Goal: Transaction & Acquisition: Purchase product/service

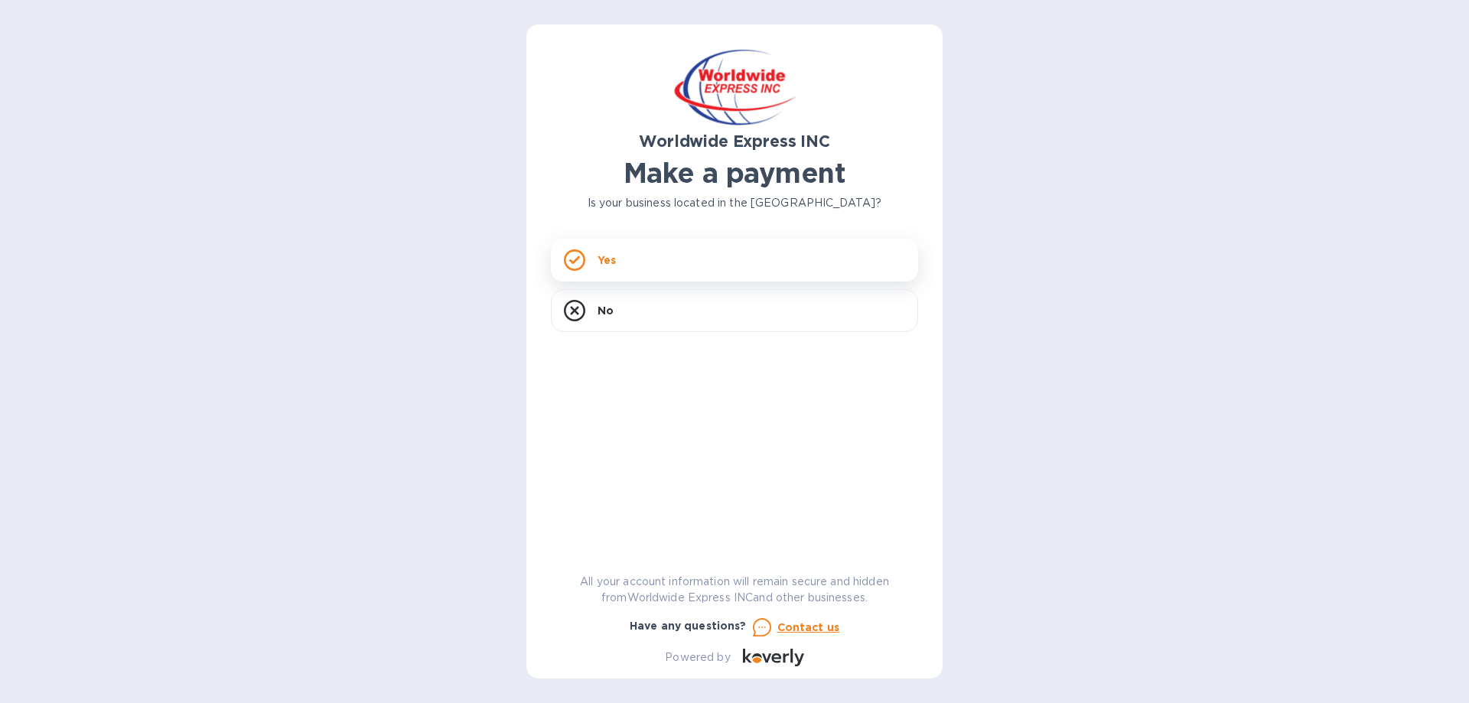
click at [658, 265] on div "Yes" at bounding box center [734, 260] width 367 height 43
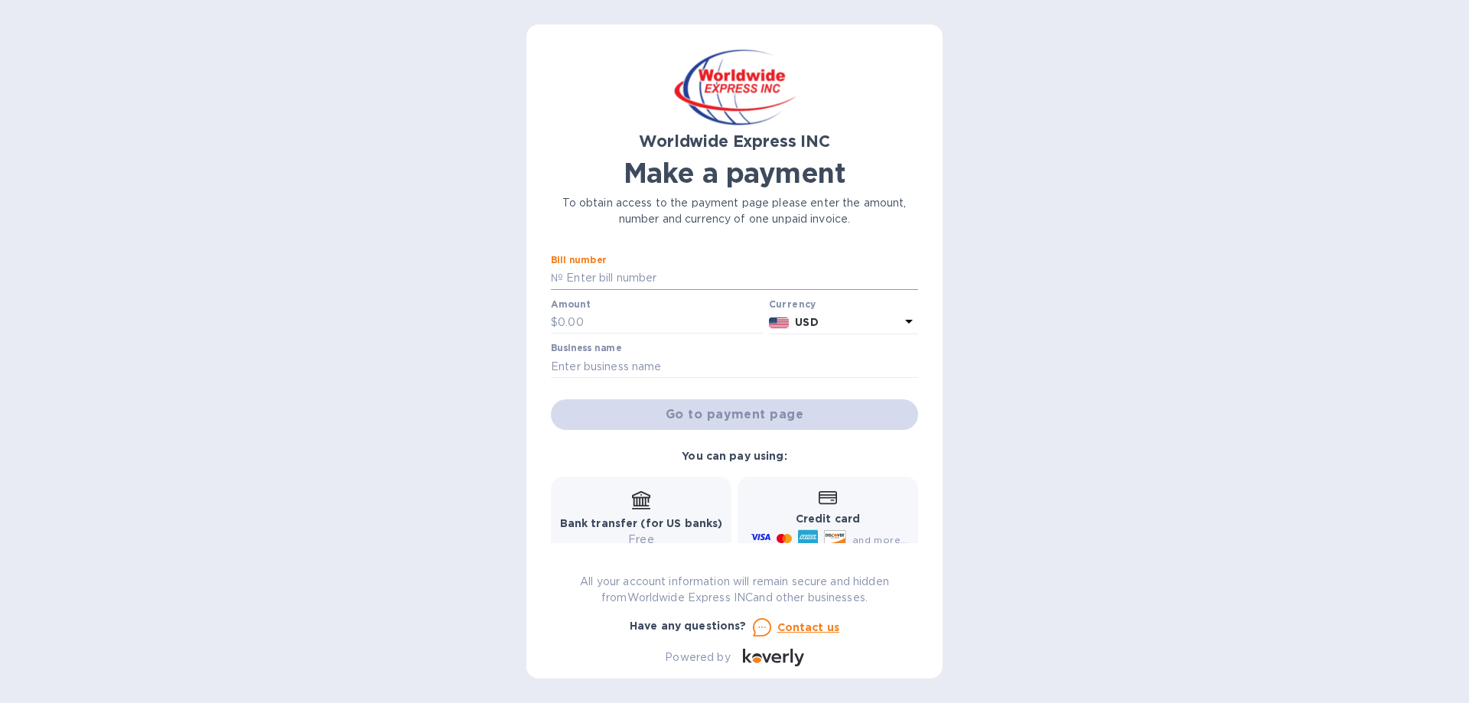
click at [659, 276] on input "text" at bounding box center [740, 278] width 355 height 23
type input "s00009716"
click at [661, 325] on input "text" at bounding box center [660, 322] width 205 height 23
type input "6,635.05"
click at [648, 359] on input "text" at bounding box center [734, 366] width 367 height 23
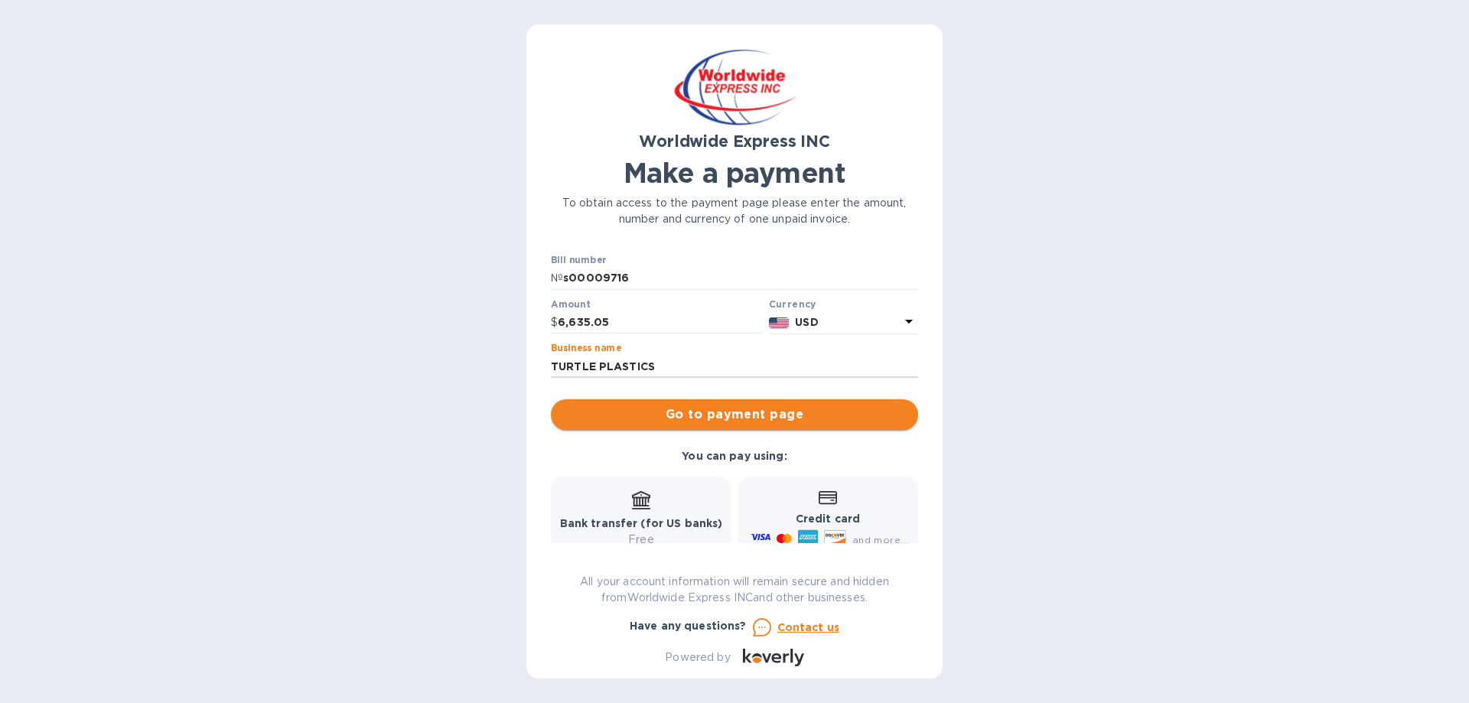
type input "TURTLE PLASTICS"
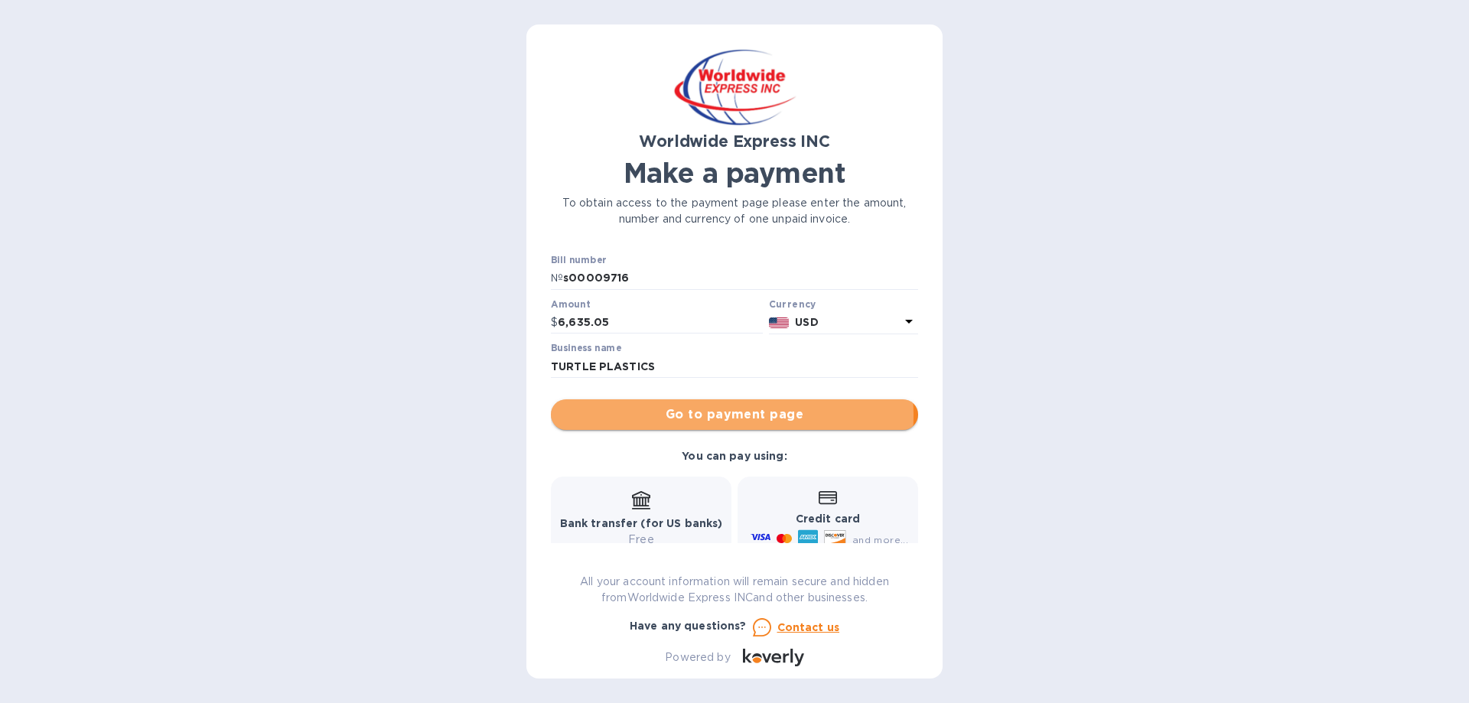
click at [706, 415] on span "Go to payment page" at bounding box center [734, 414] width 343 height 18
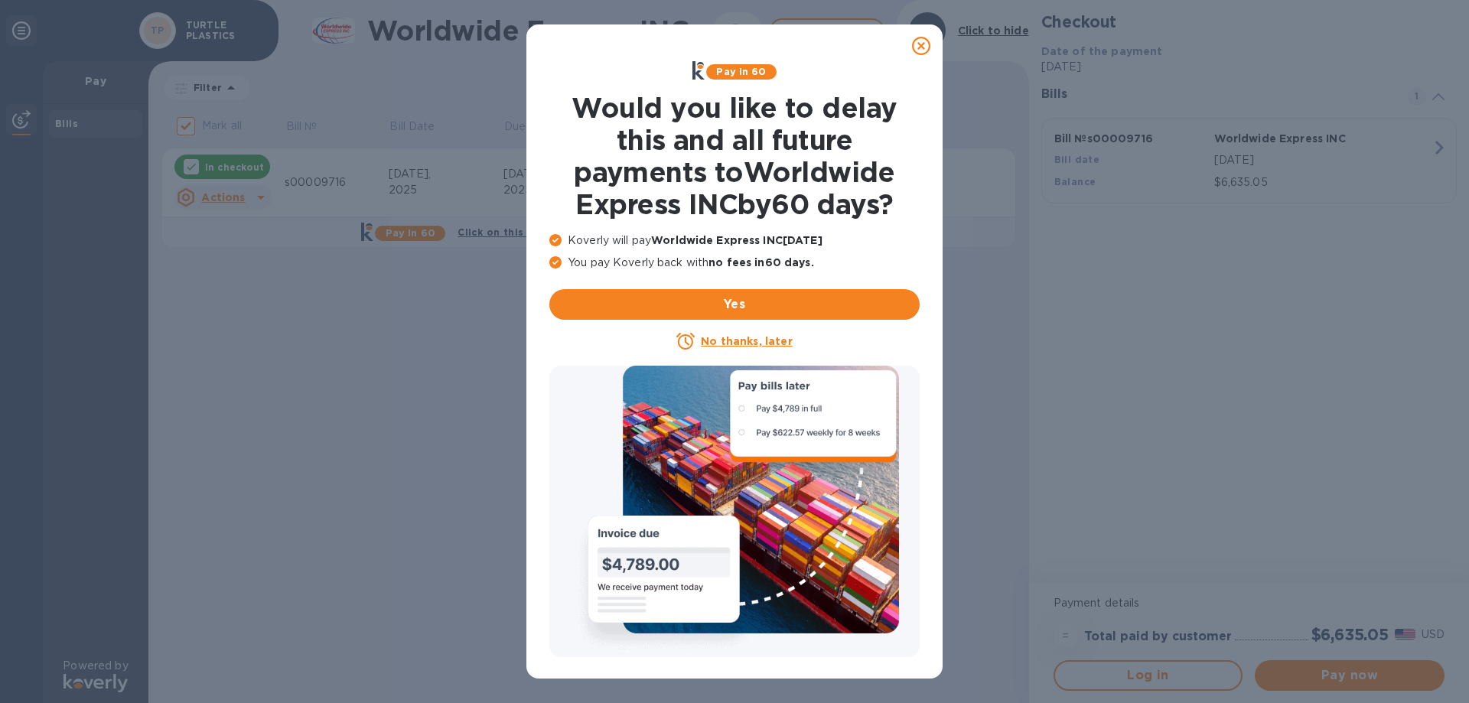
click at [928, 46] on icon at bounding box center [921, 46] width 18 height 18
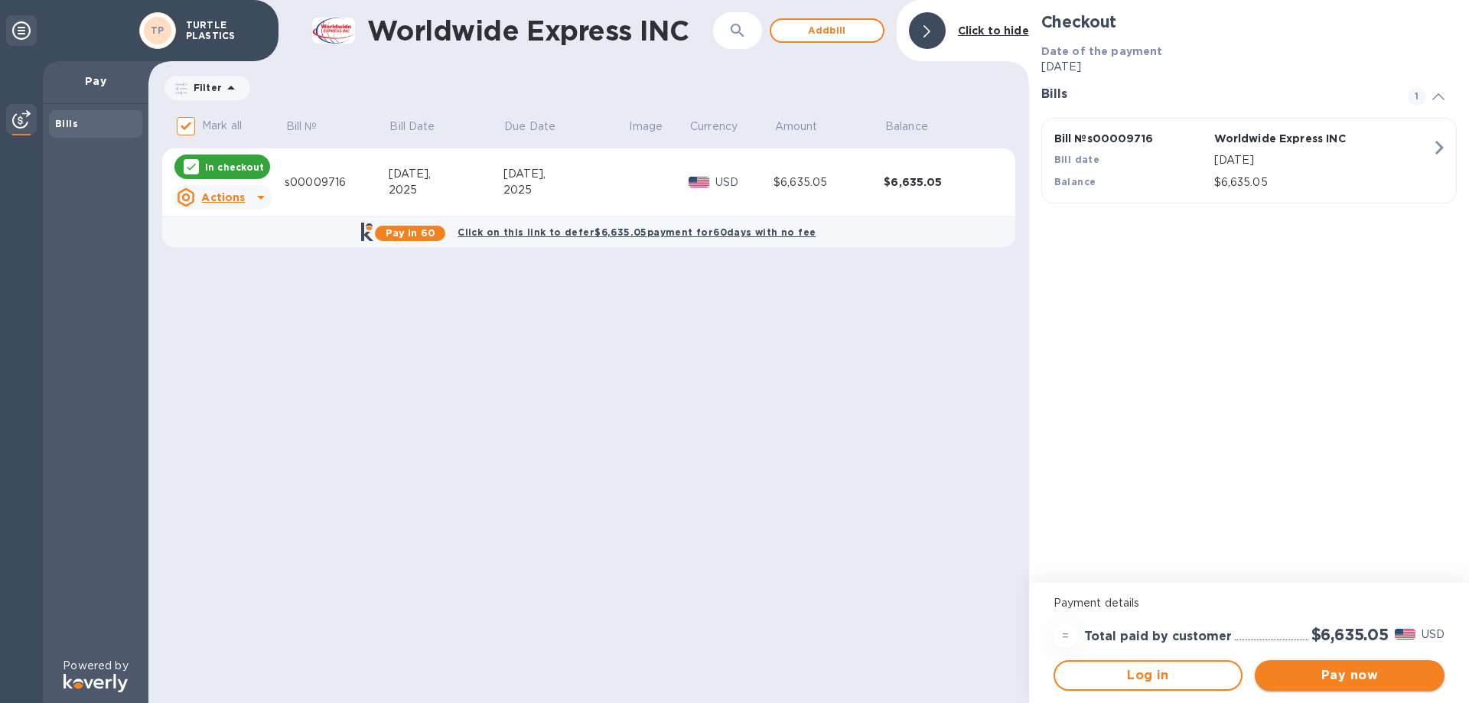
click at [1360, 683] on span "Pay now" at bounding box center [1349, 675] width 165 height 18
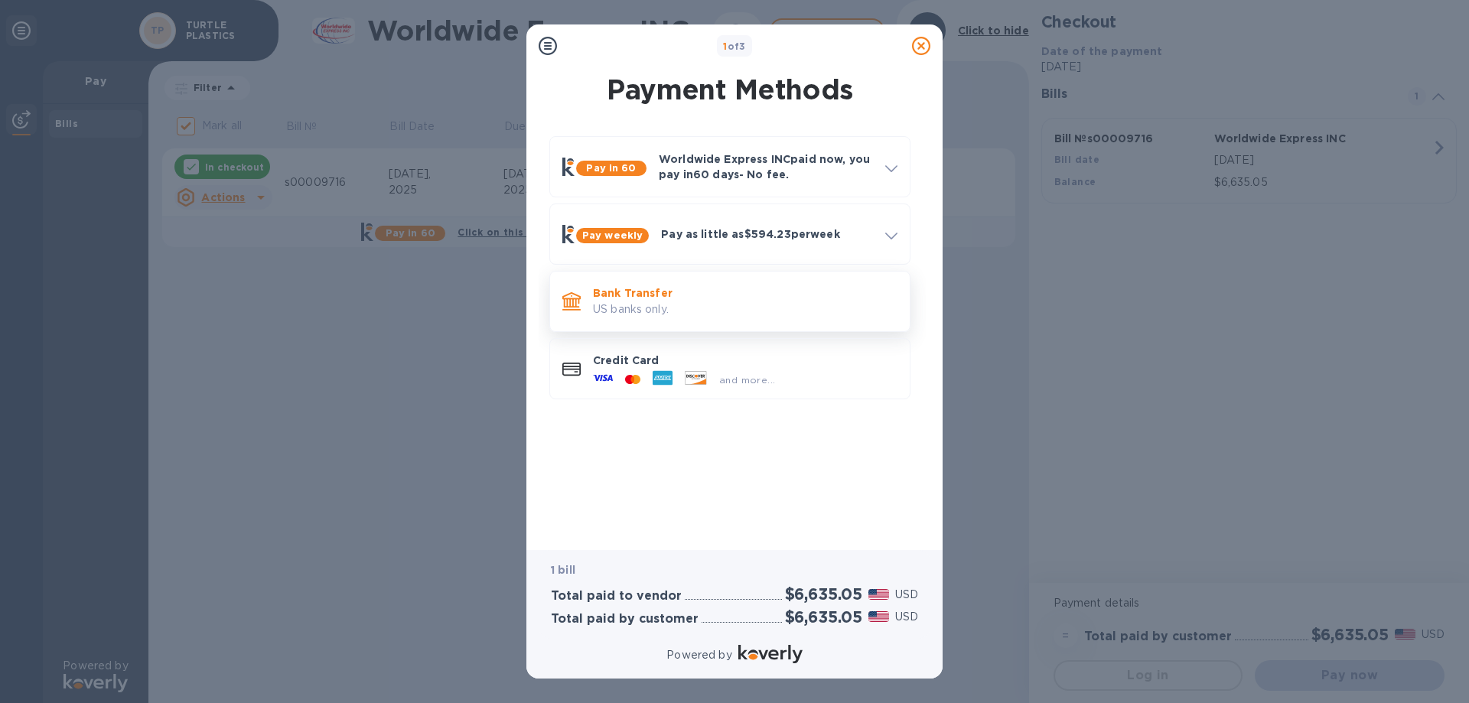
click at [728, 294] on p "Bank Transfer" at bounding box center [745, 292] width 304 height 15
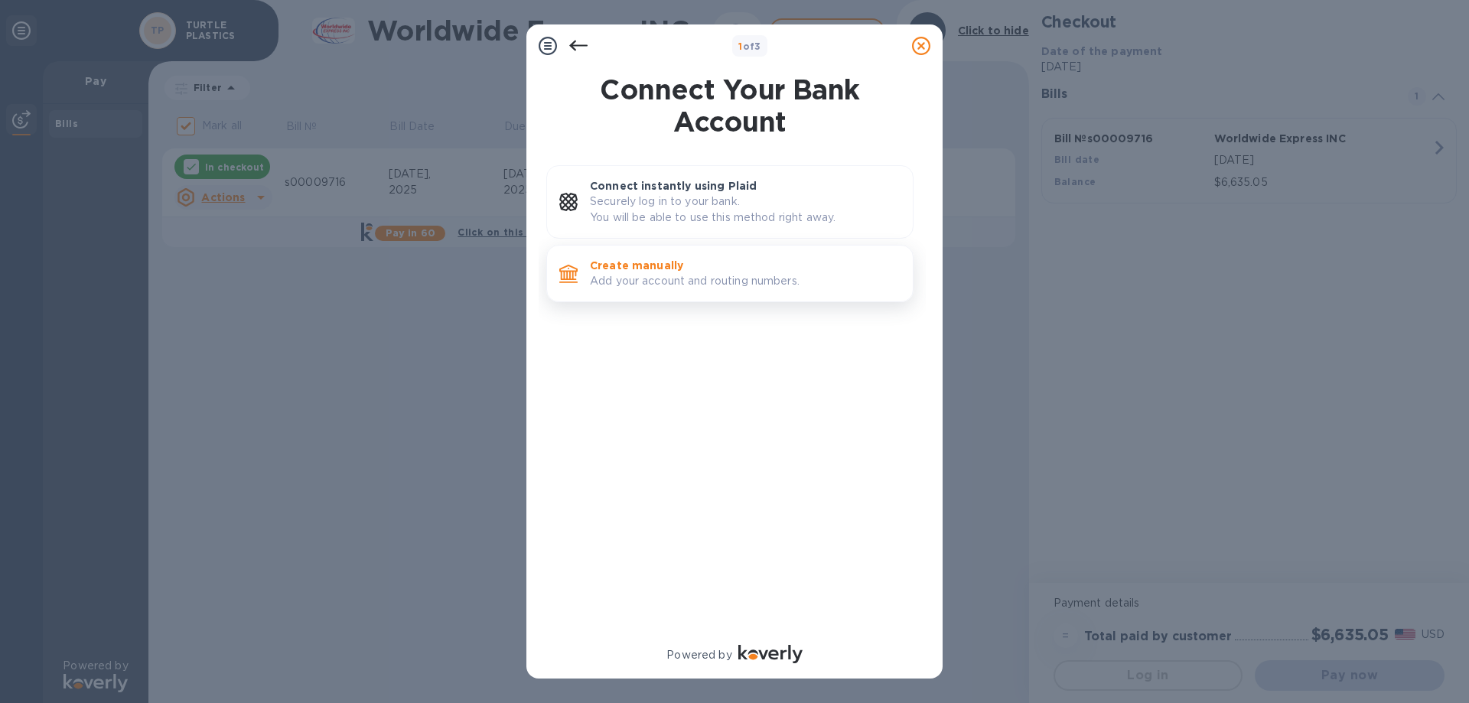
click at [698, 282] on p "Add your account and routing numbers." at bounding box center [745, 281] width 311 height 16
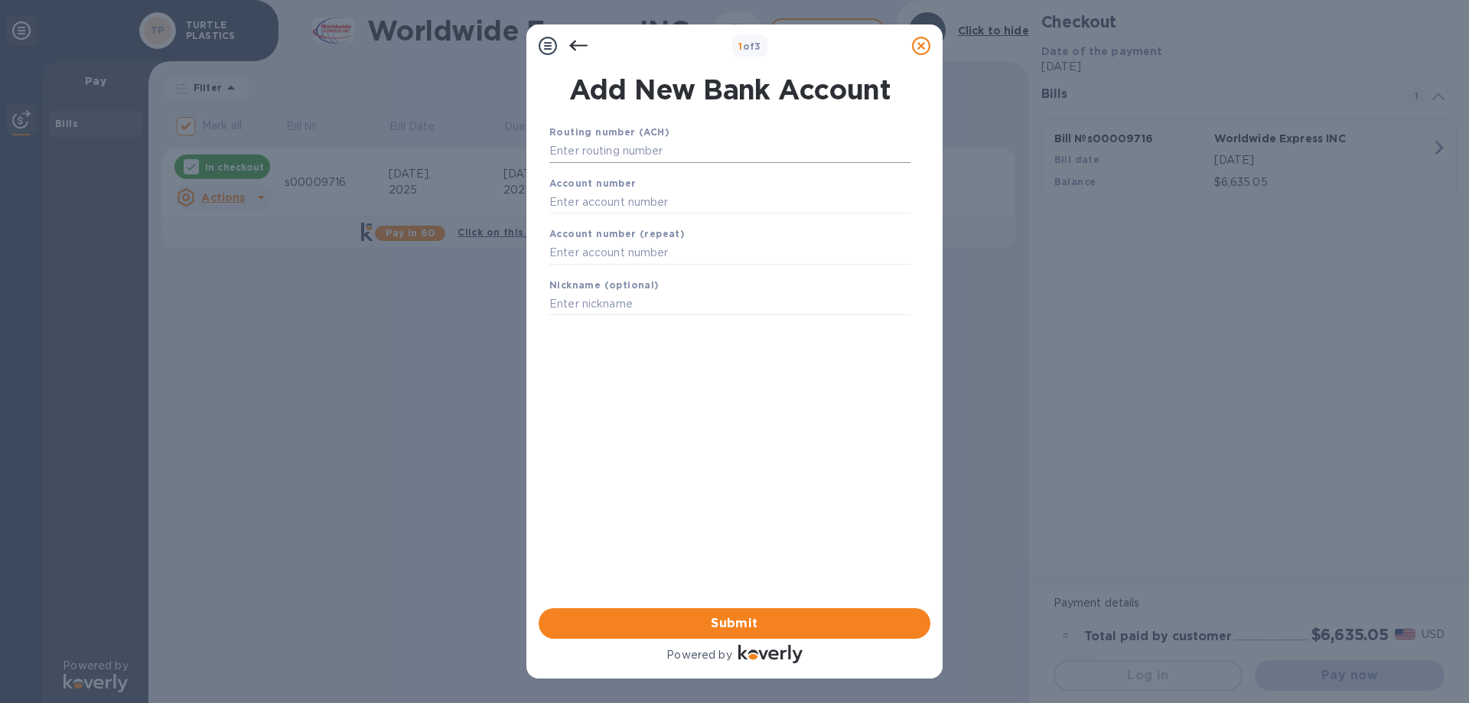
click at [617, 155] on input "text" at bounding box center [729, 151] width 361 height 23
type input "243374218"
click at [619, 224] on input "text" at bounding box center [729, 221] width 361 height 23
type input "5016003567"
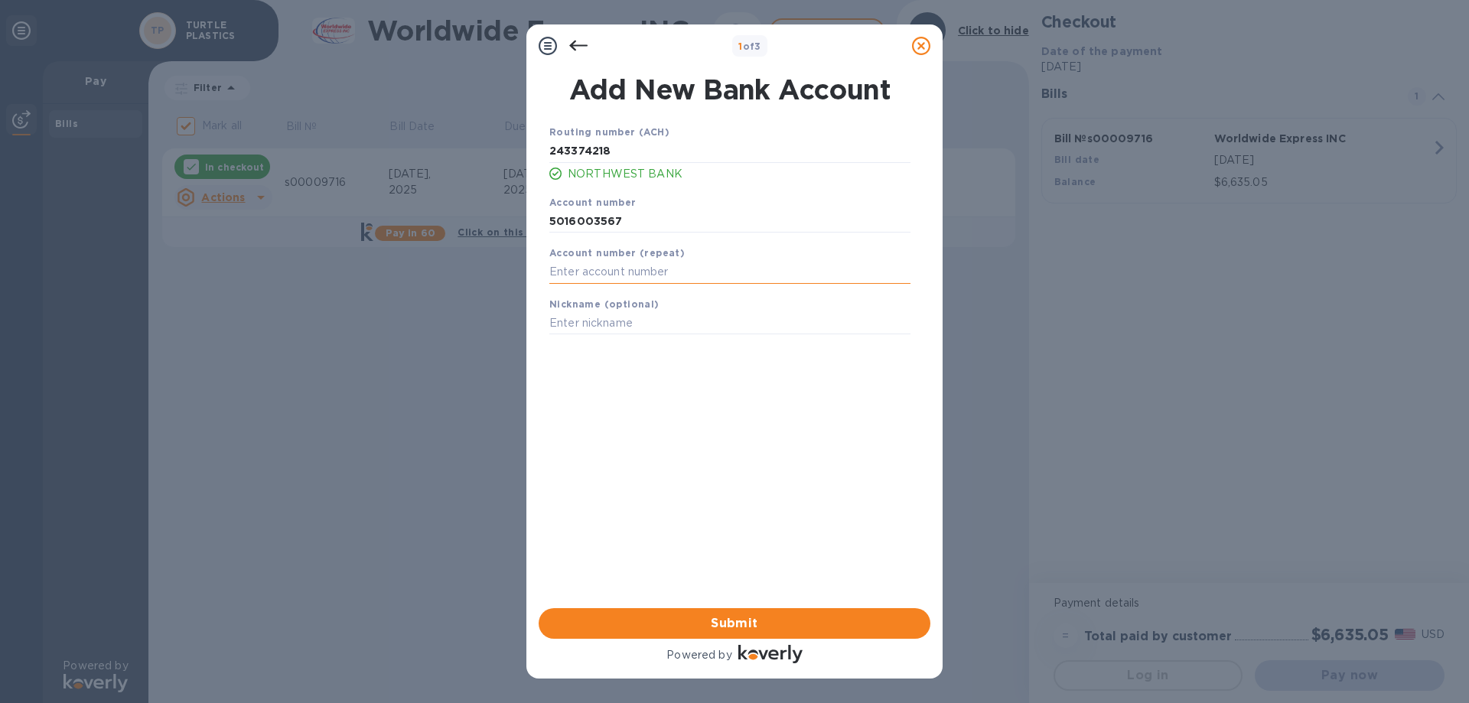
click at [646, 272] on input "text" at bounding box center [729, 272] width 361 height 23
type input "5016003567"
click at [655, 324] on input "text" at bounding box center [729, 323] width 361 height 23
type input "n"
type input "NW"
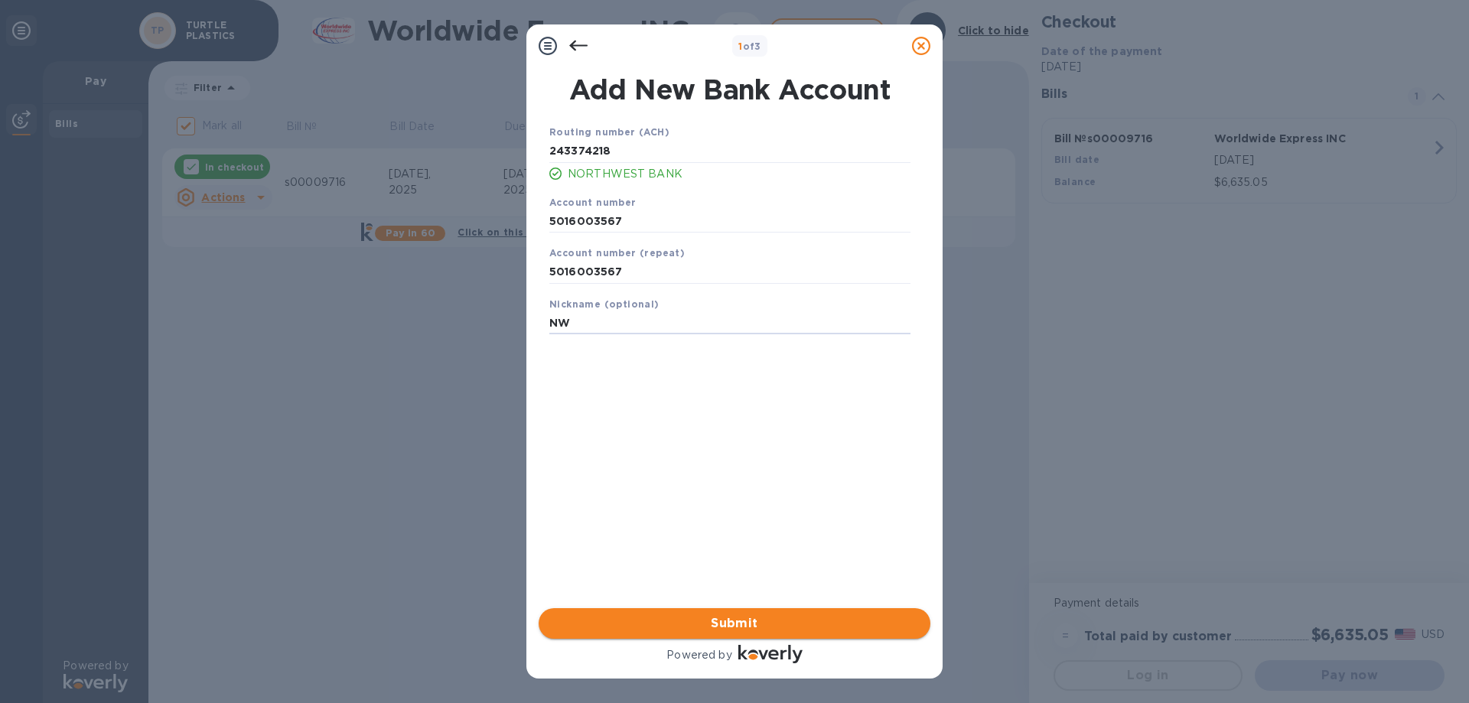
click at [737, 618] on span "Submit" at bounding box center [734, 623] width 367 height 18
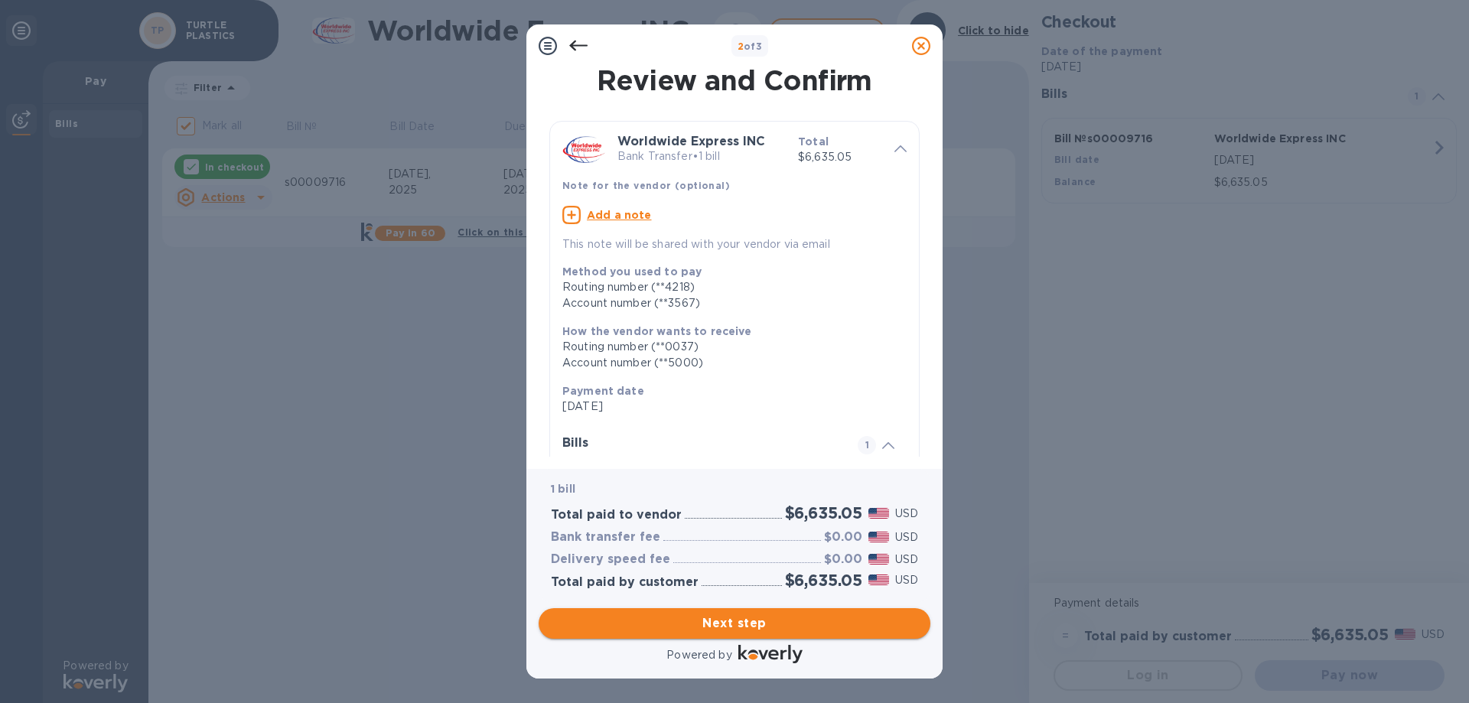
click at [861, 633] on button "Next step" at bounding box center [735, 623] width 392 height 31
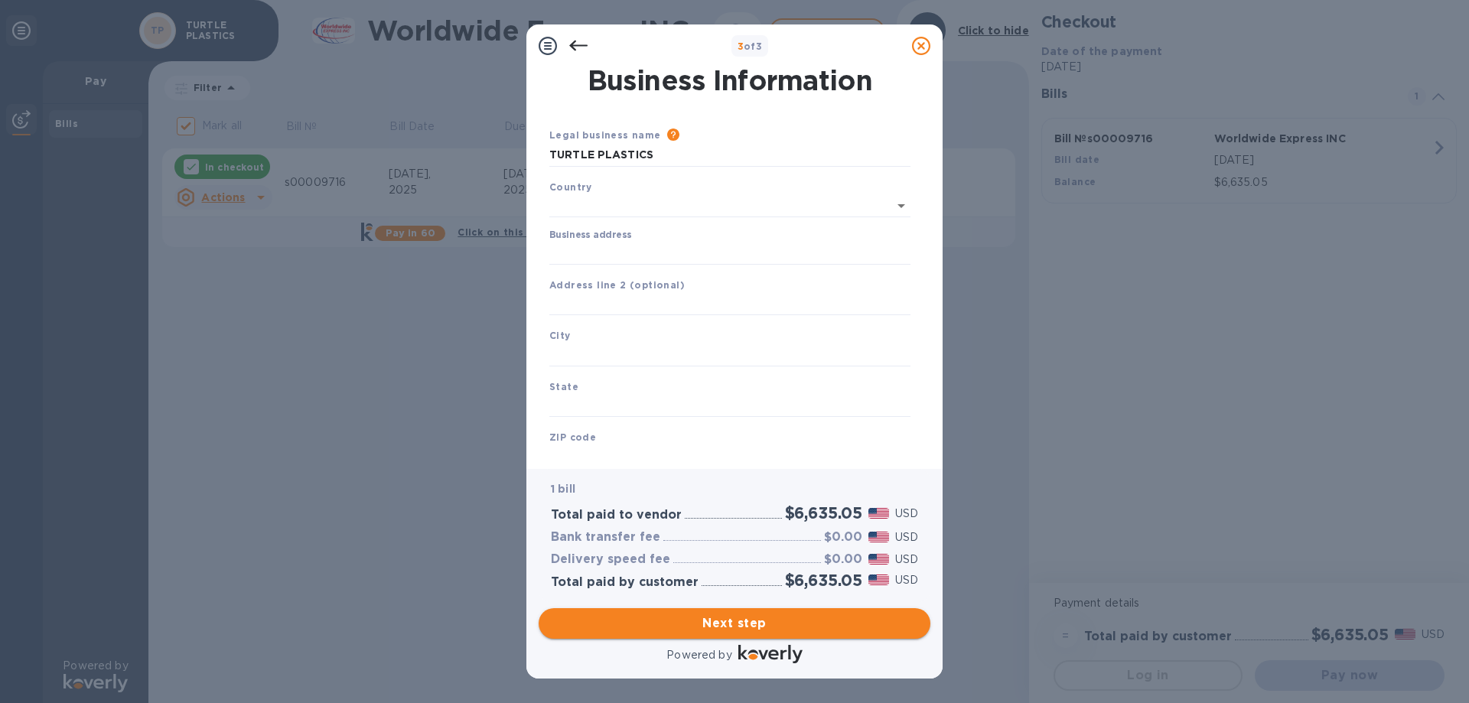
type input "[GEOGRAPHIC_DATA]"
click at [604, 252] on input "Business address" at bounding box center [729, 250] width 361 height 23
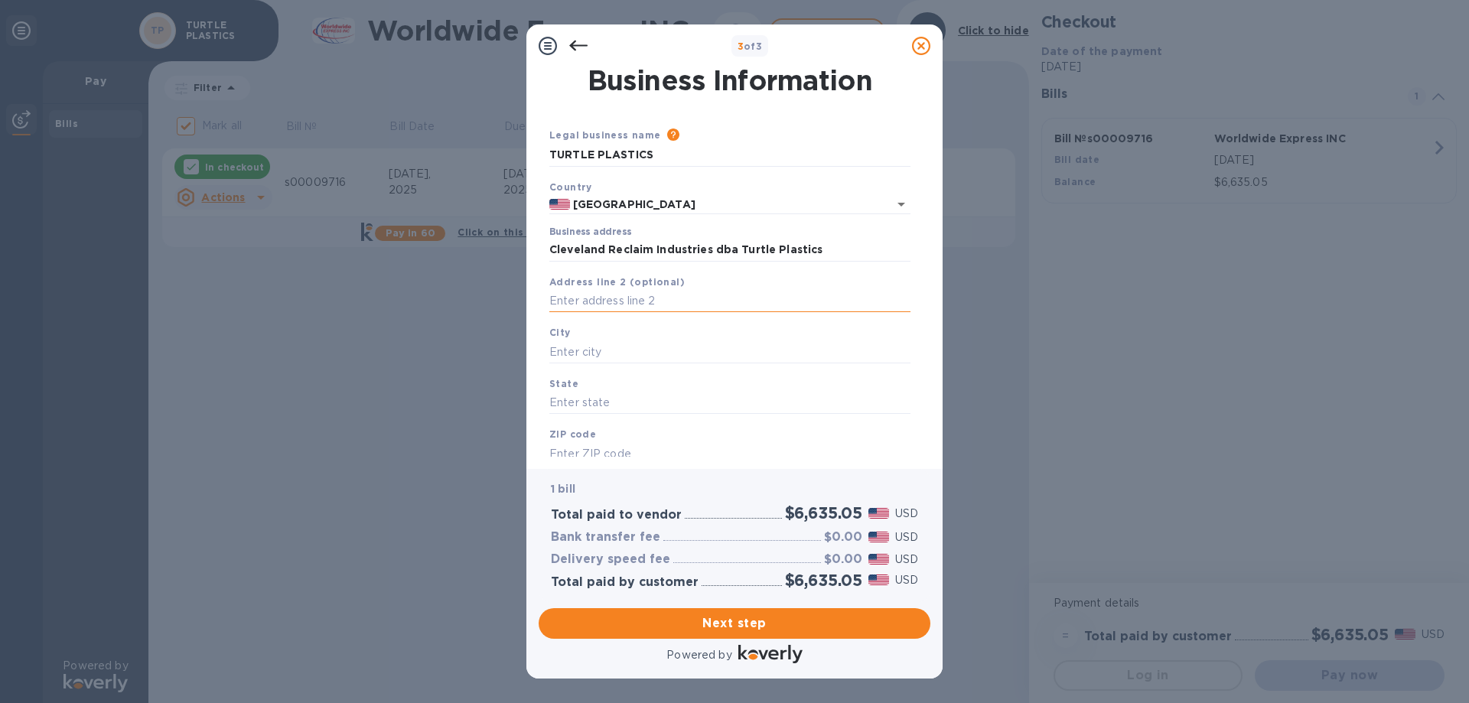
click at [592, 304] on input "text" at bounding box center [729, 301] width 361 height 23
drag, startPoint x: 836, startPoint y: 246, endPoint x: 454, endPoint y: 241, distance: 381.8
click at [516, 252] on div "3 of 3 Business Information Legal business name Please provide the legal name t…" at bounding box center [734, 351] width 1469 height 703
type input "[STREET_ADDRESS]"
type input "Lorain"
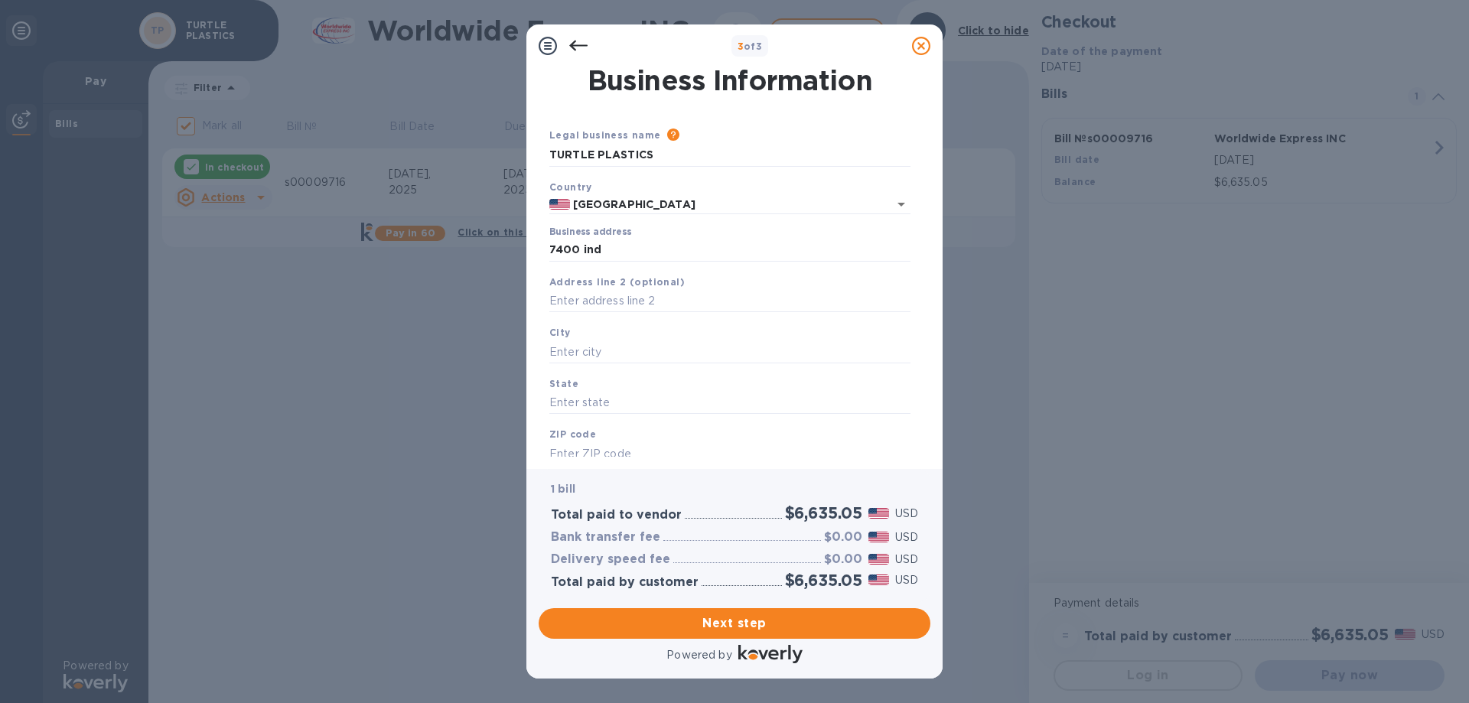
type input "OH"
type input "44053"
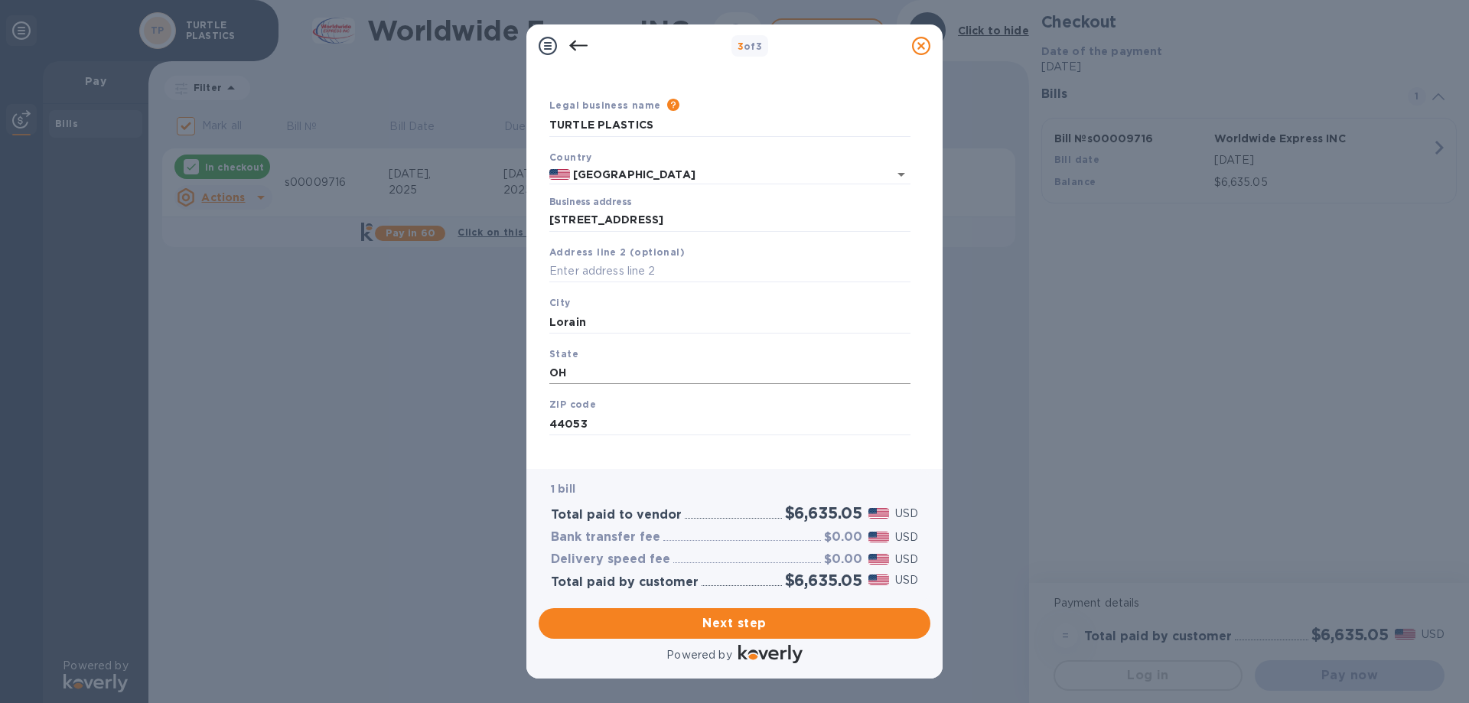
scroll to position [45, 0]
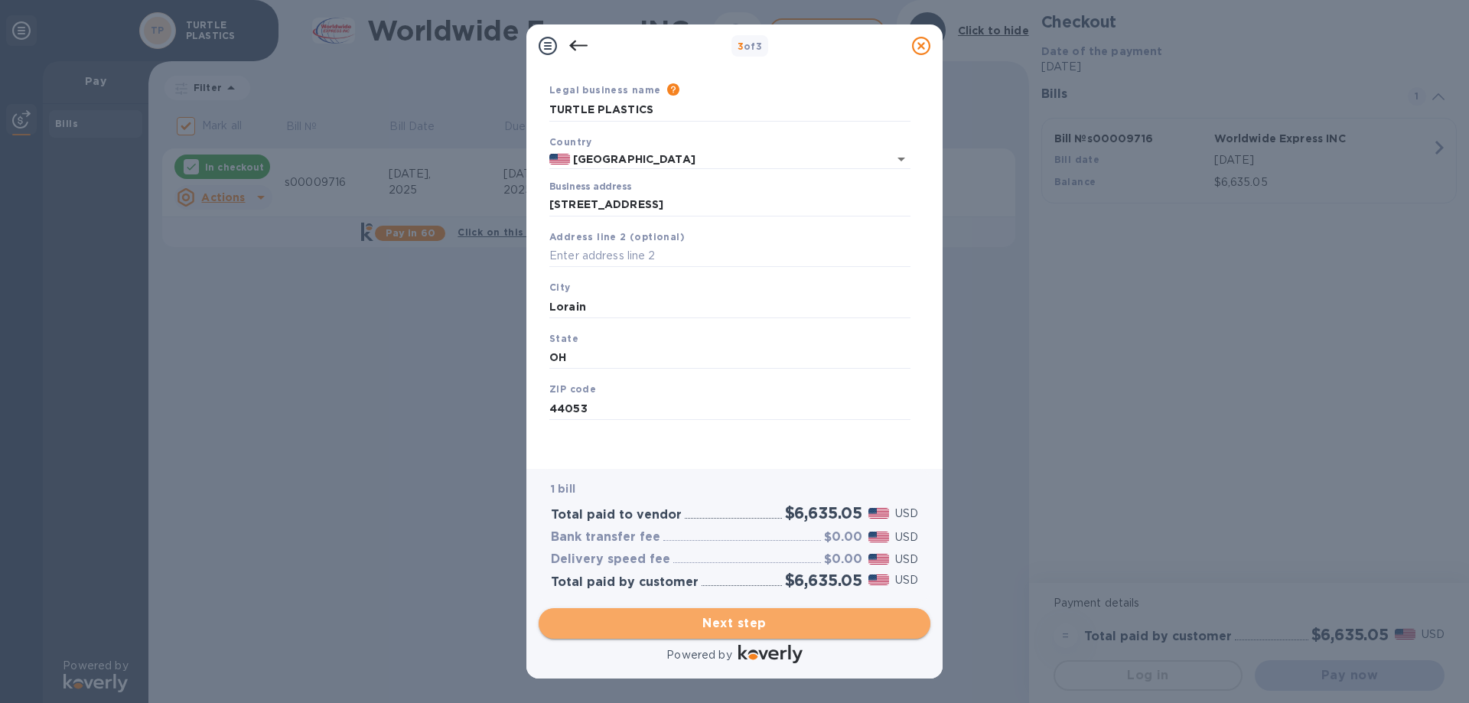
click at [814, 618] on span "Next step" at bounding box center [734, 623] width 367 height 18
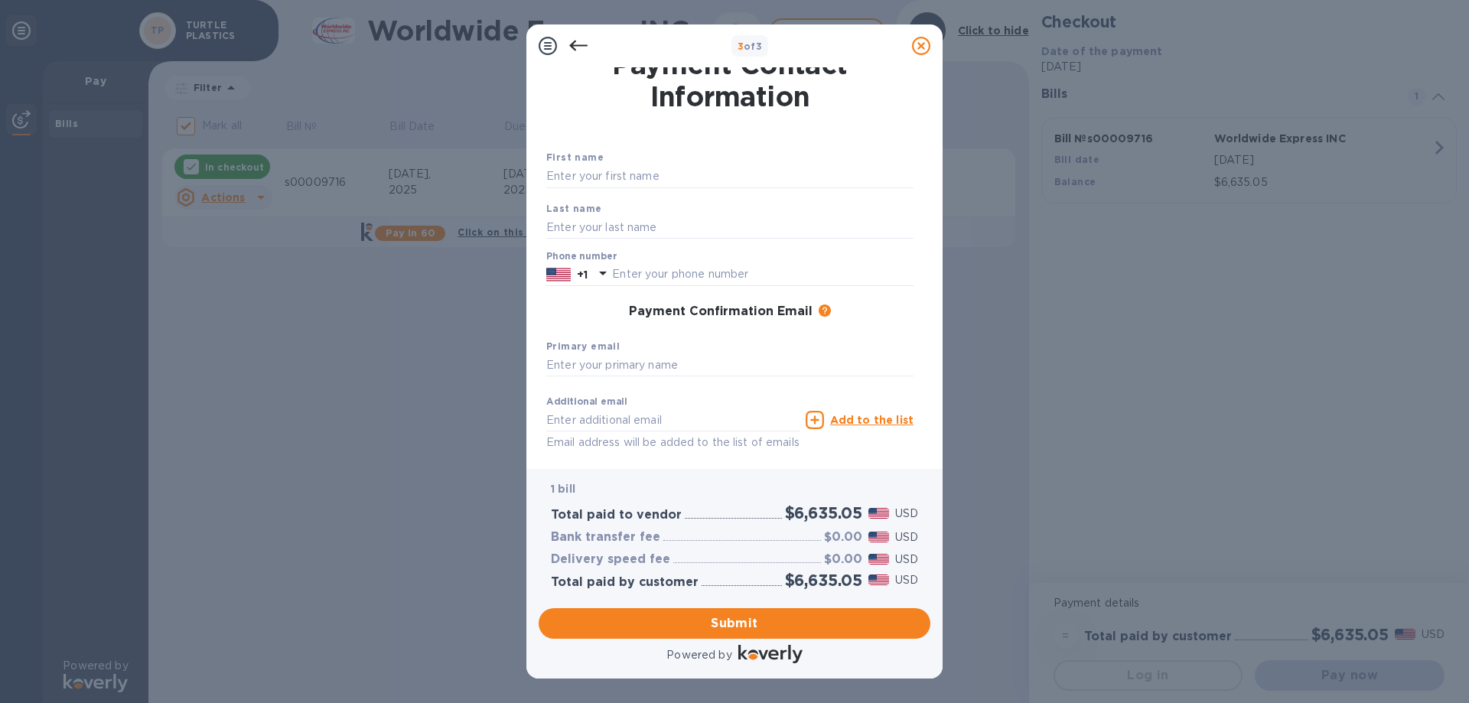
scroll to position [0, 0]
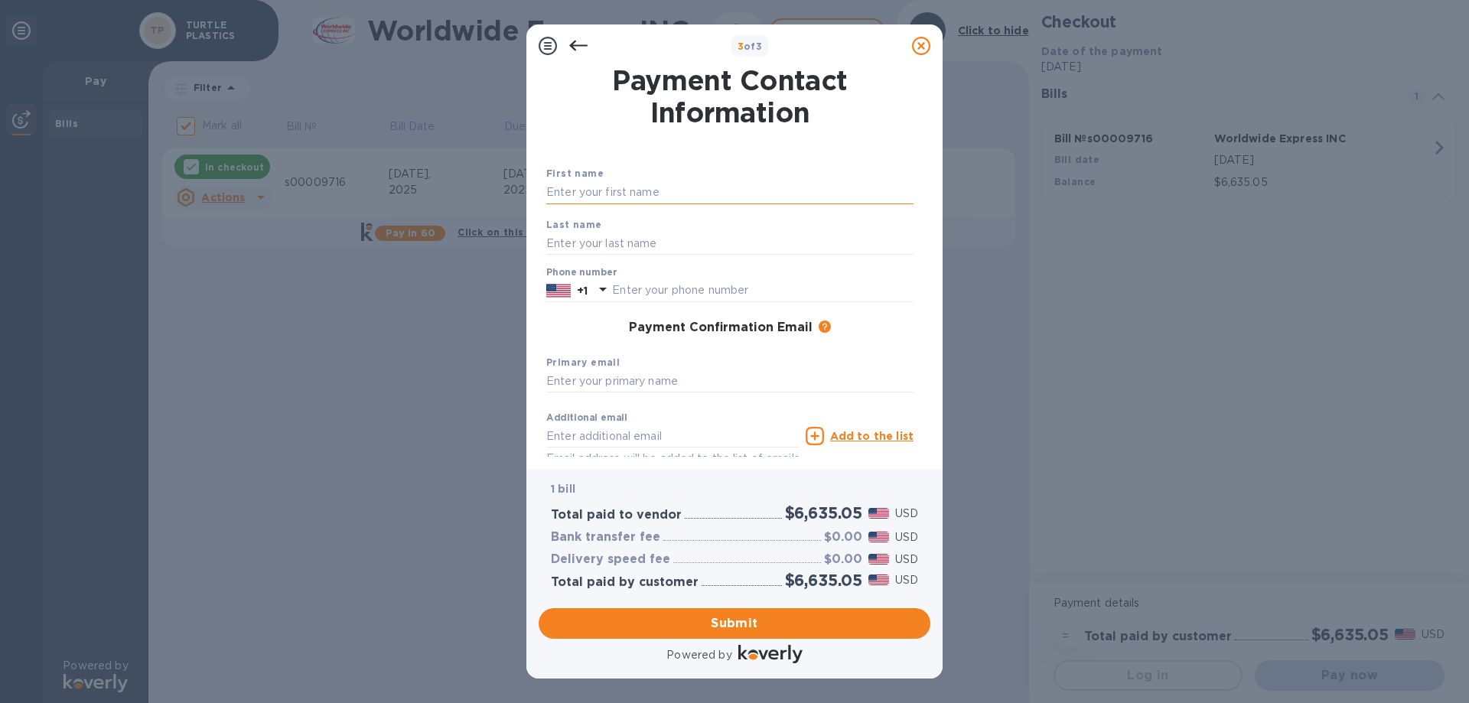
click at [658, 187] on input "text" at bounding box center [729, 192] width 367 height 23
type input "[PERSON_NAME]"
type input "4"
type input "4402828008"
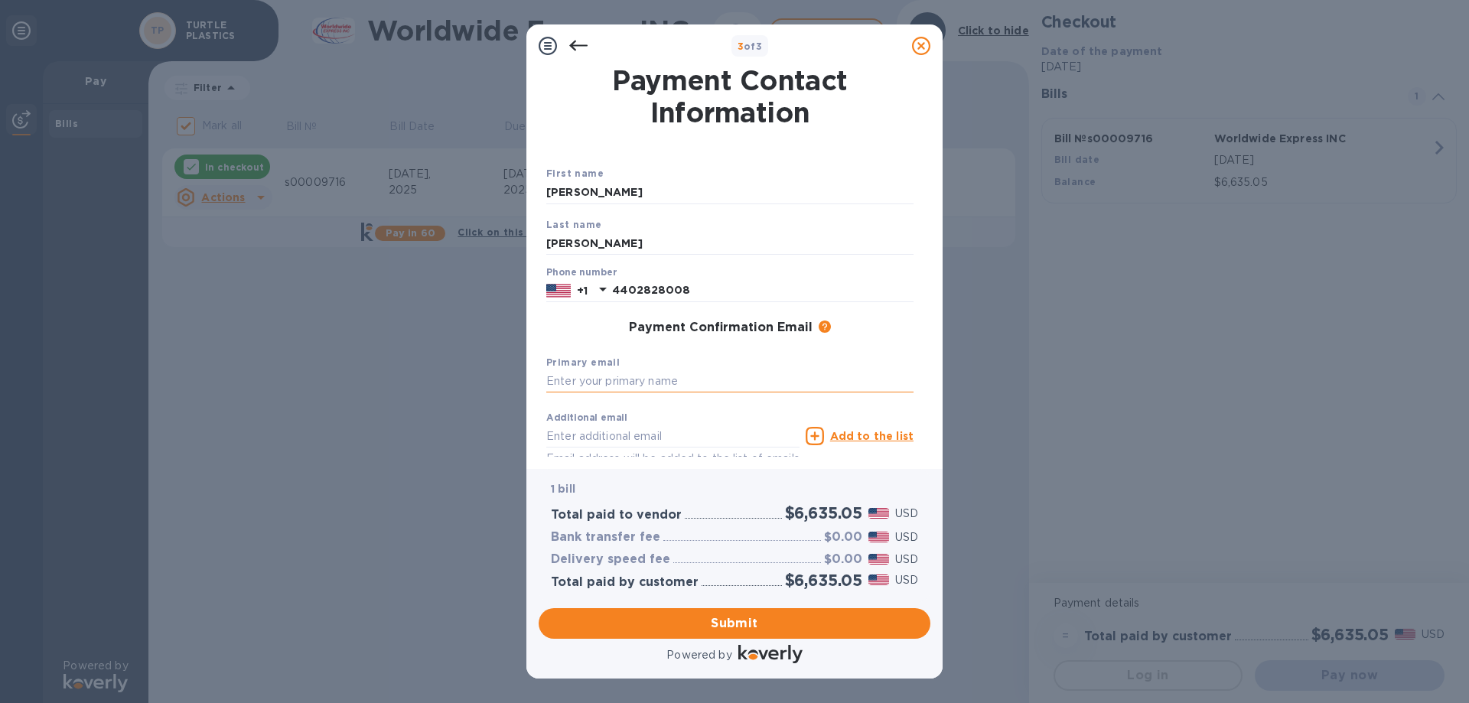
click at [649, 381] on input "text" at bounding box center [729, 381] width 367 height 23
type input "[PERSON_NAME][EMAIL_ADDRESS][DOMAIN_NAME]"
click at [698, 435] on input "text" at bounding box center [672, 436] width 253 height 23
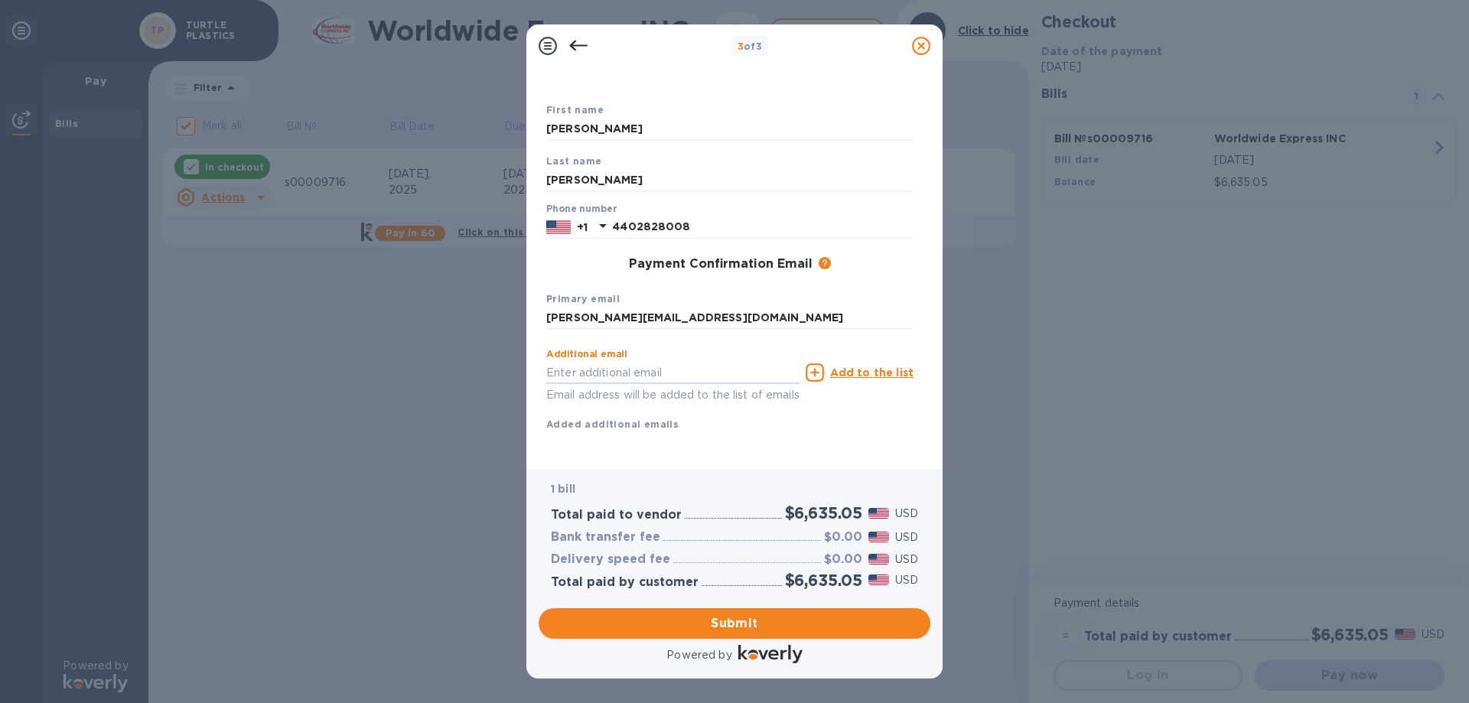
scroll to position [81, 0]
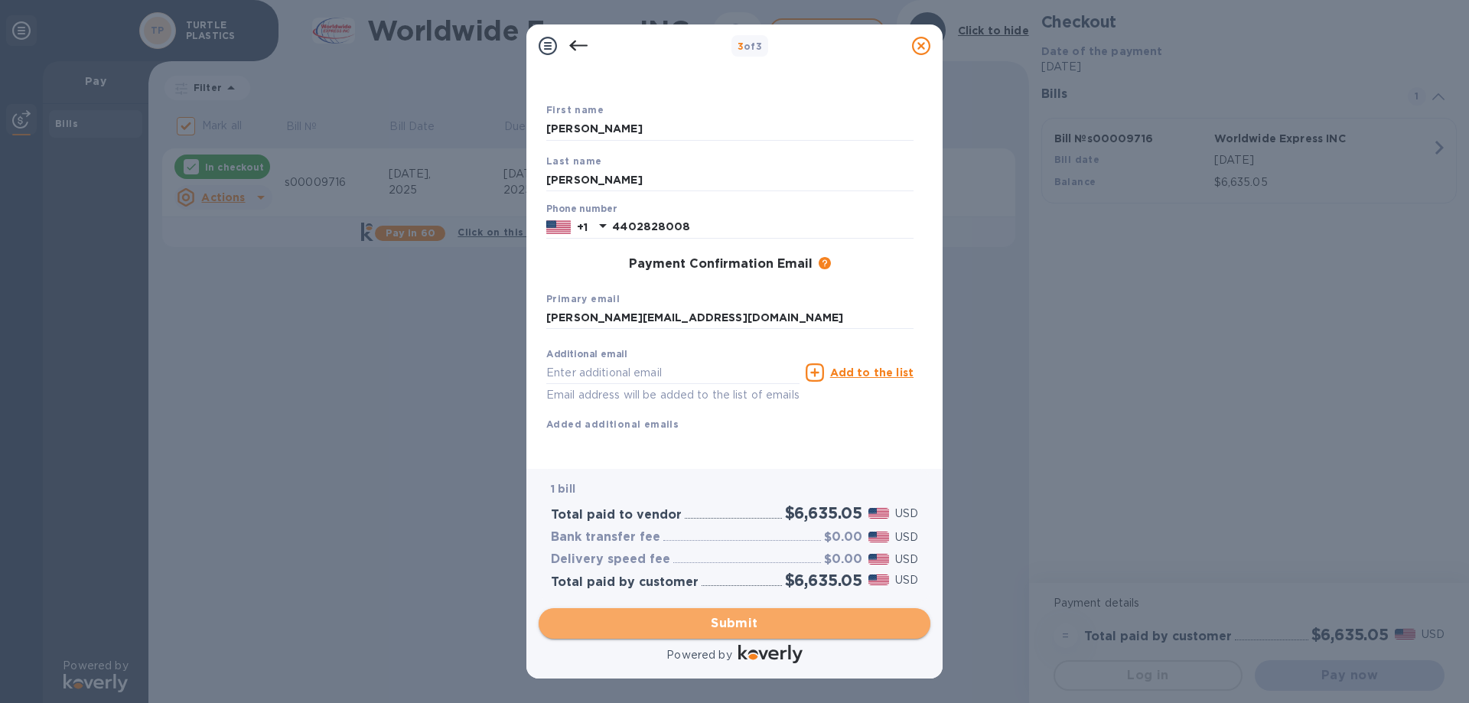
click at [793, 635] on button "Submit" at bounding box center [735, 623] width 392 height 31
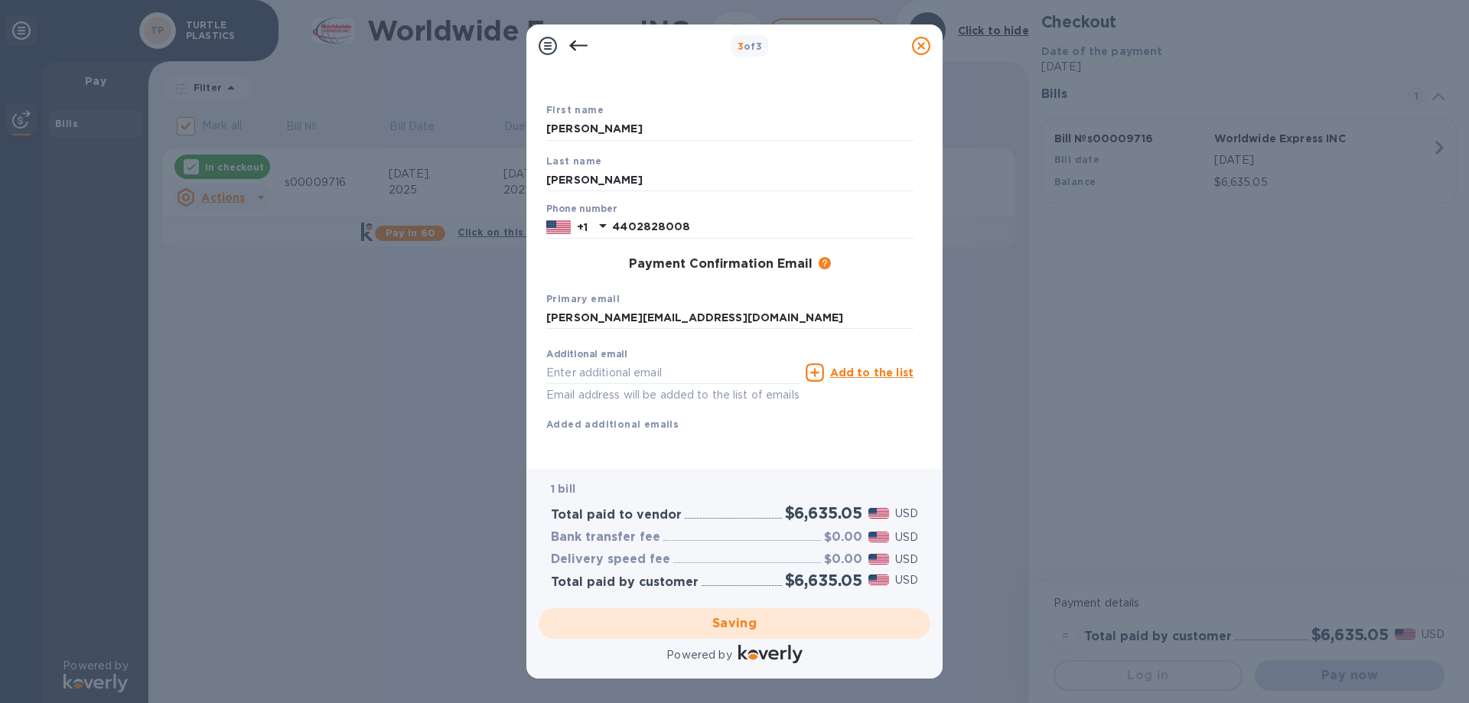
checkbox input "false"
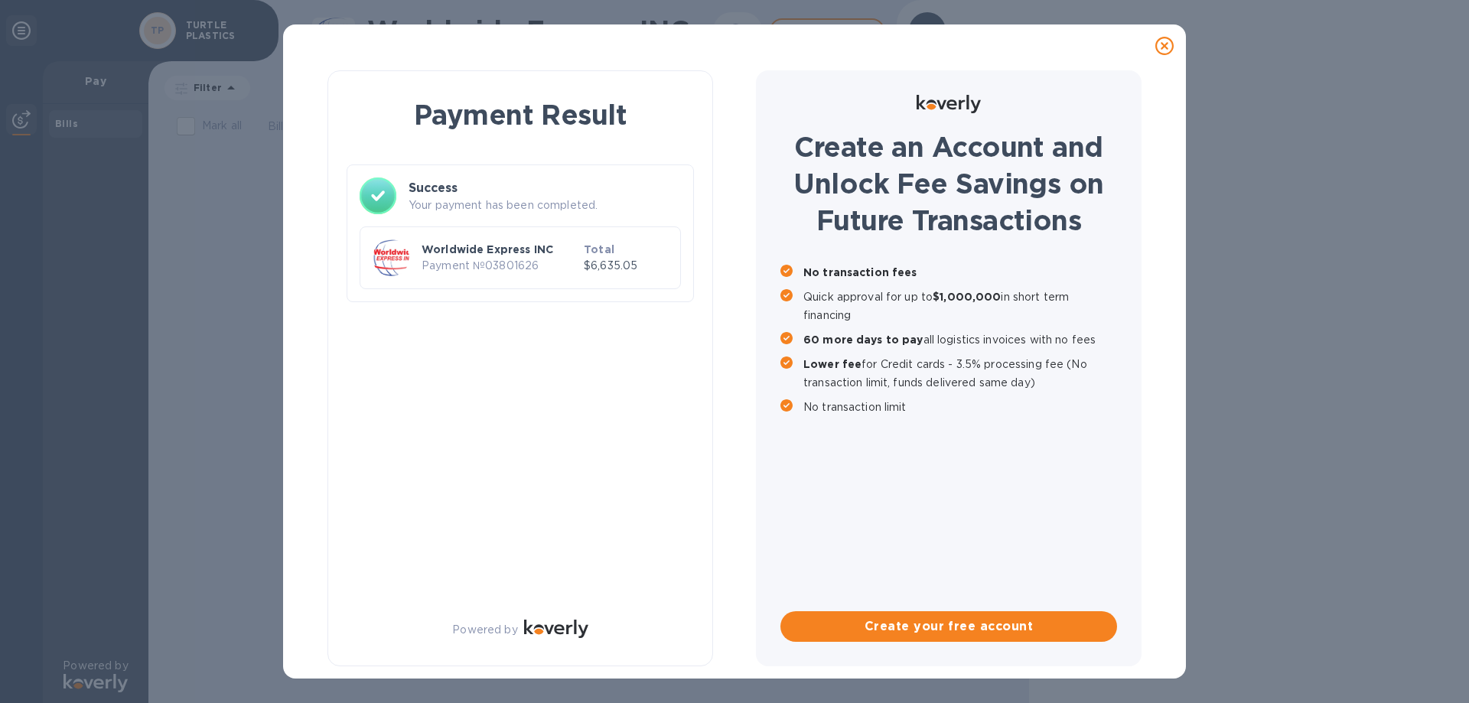
click at [610, 258] on p "$6,635.05" at bounding box center [626, 266] width 84 height 16
